Goal: Information Seeking & Learning: Learn about a topic

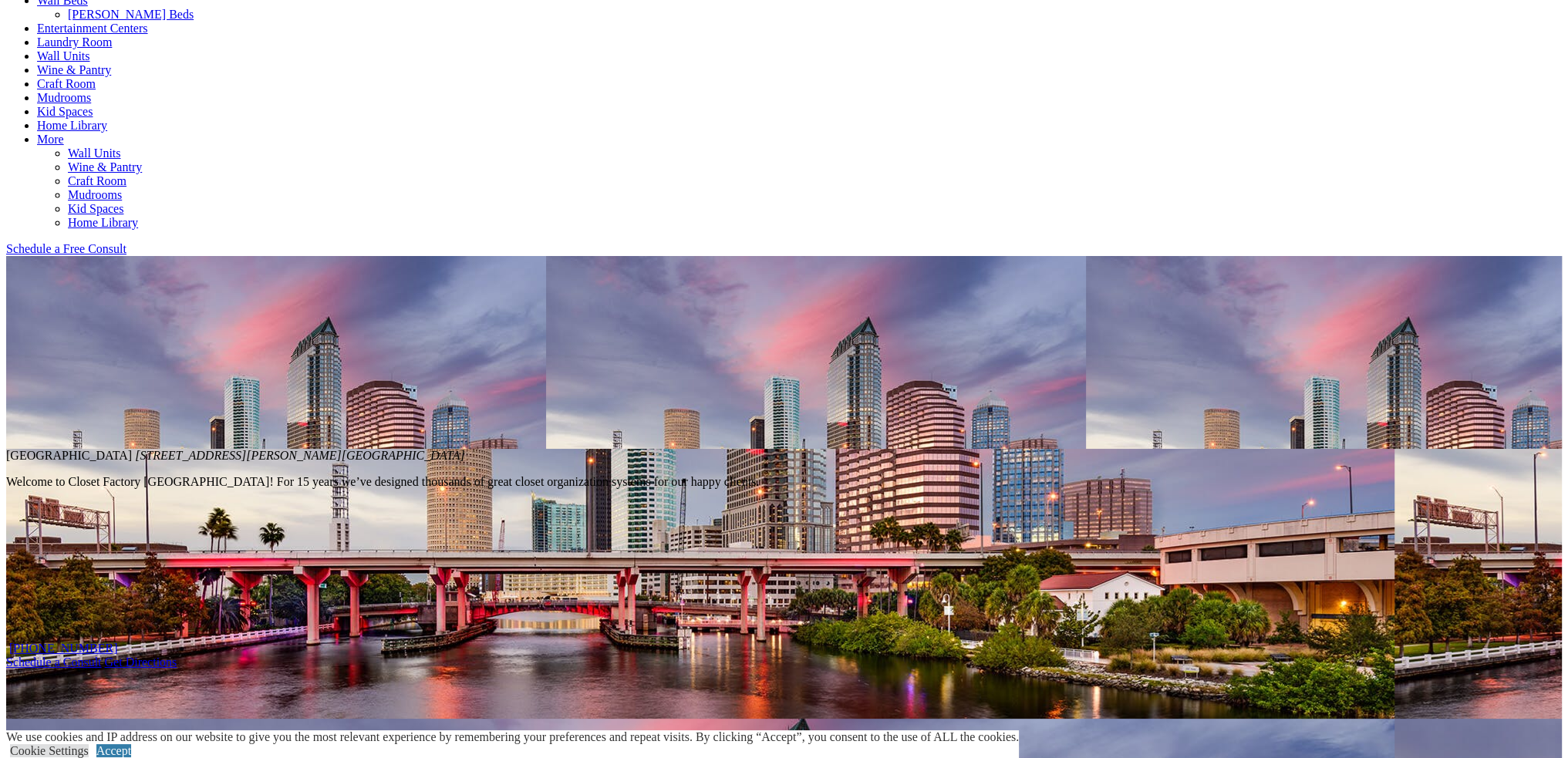
scroll to position [771, 0]
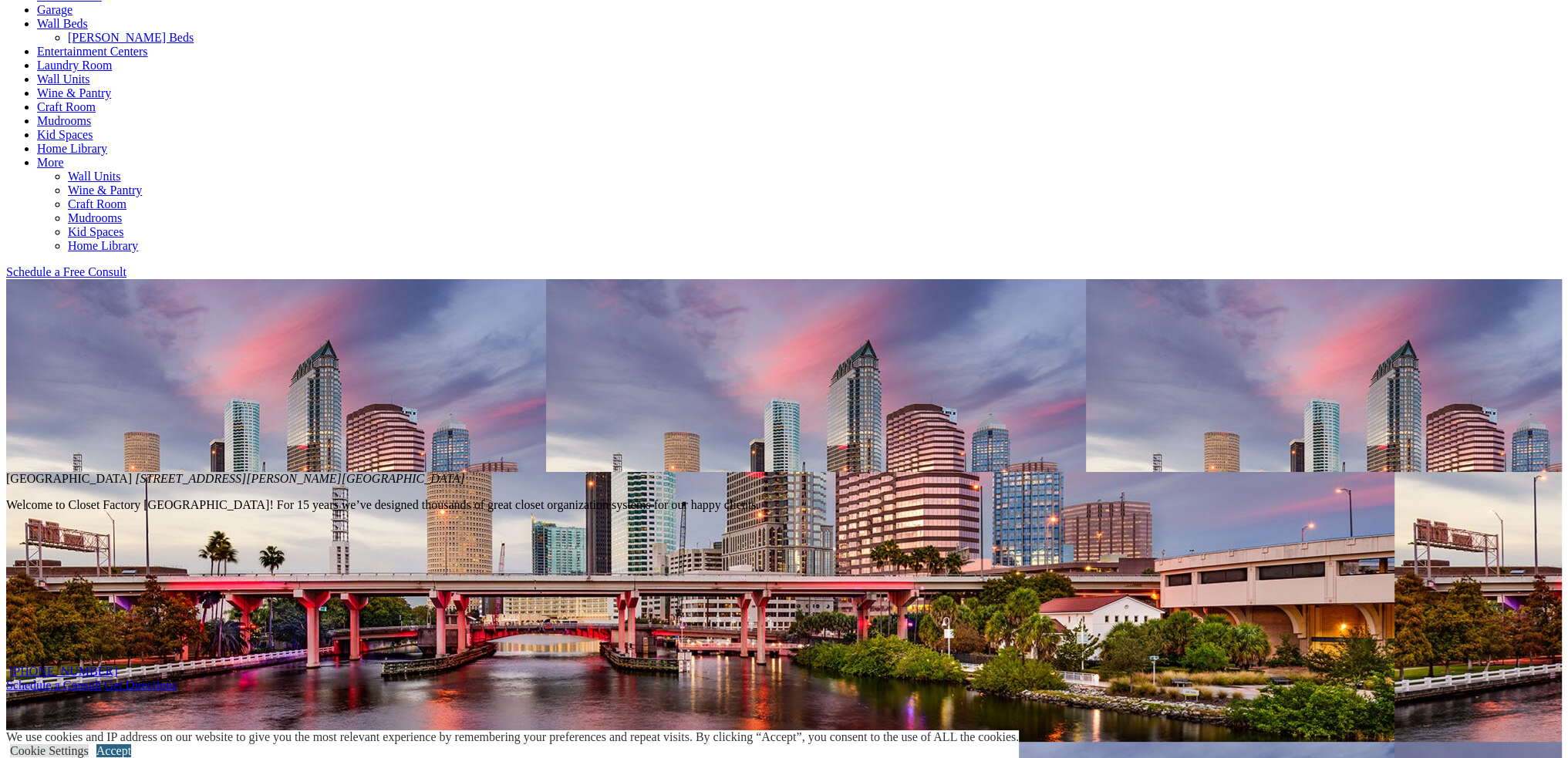
click at [131, 744] on link "Accept" at bounding box center [114, 751] width 35 height 13
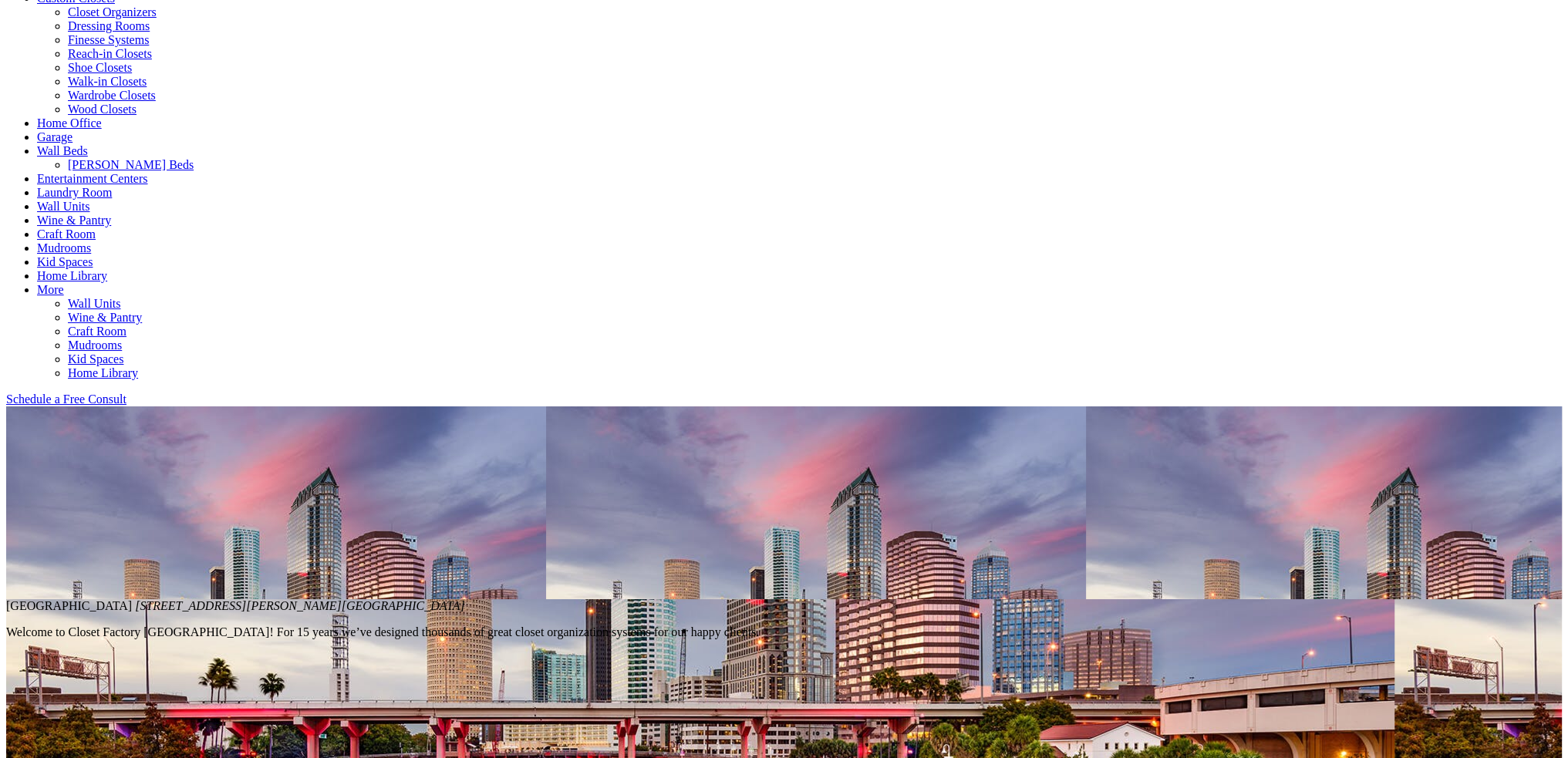
scroll to position [256, 0]
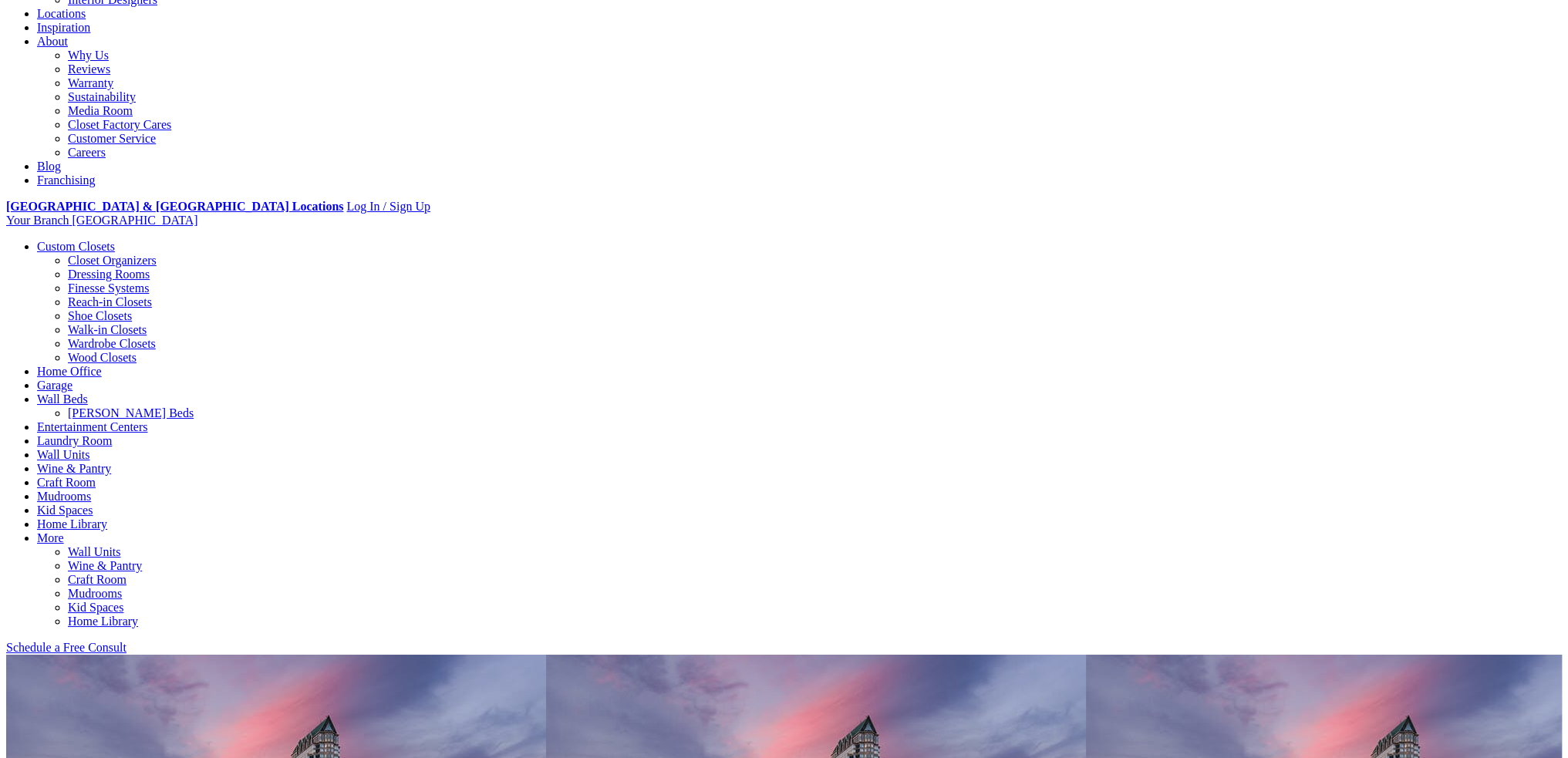
click at [152, 295] on link "Reach-in Closets" at bounding box center [109, 301] width 84 height 13
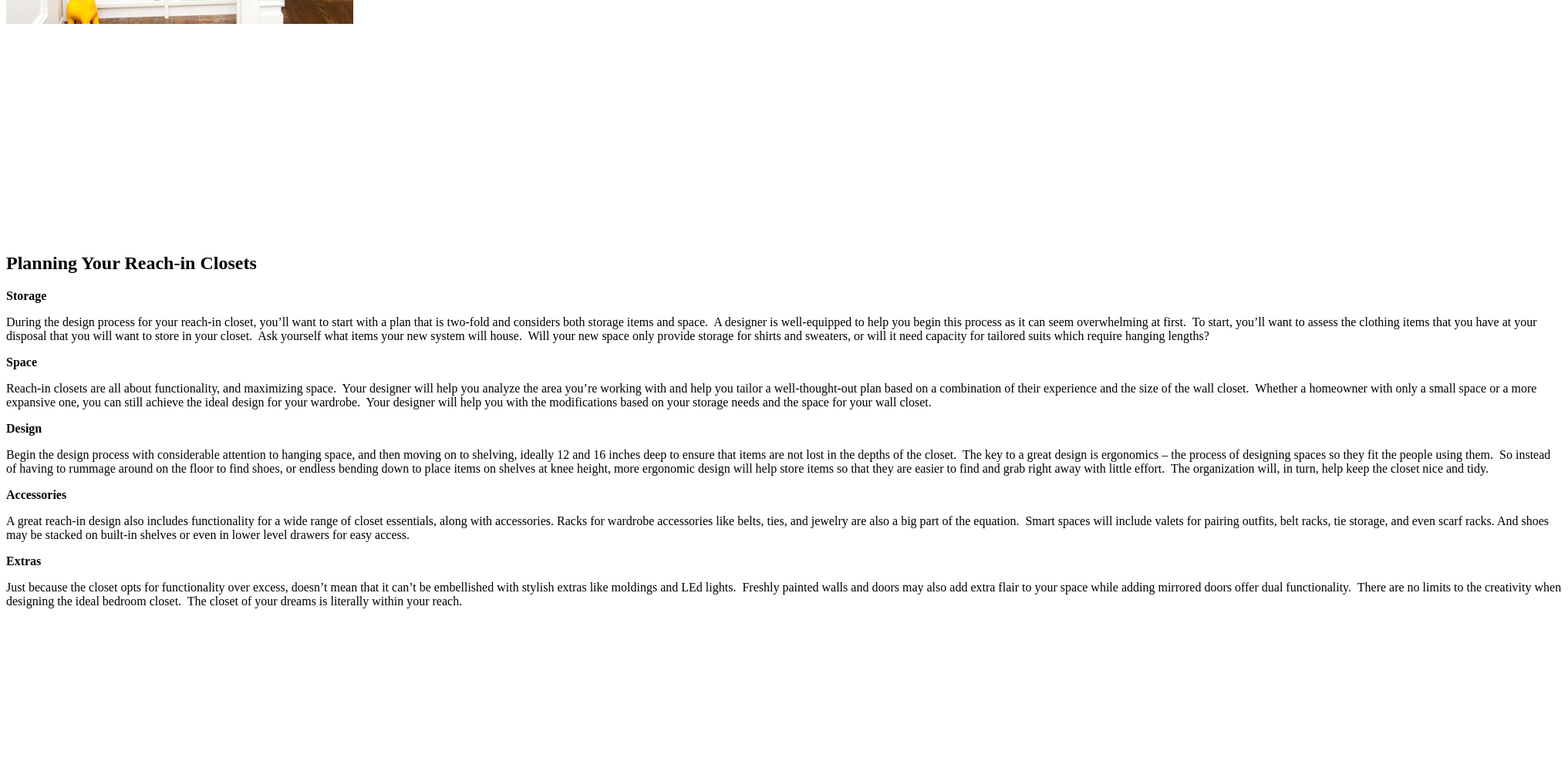
scroll to position [1798, 0]
